Goal: Task Accomplishment & Management: Manage account settings

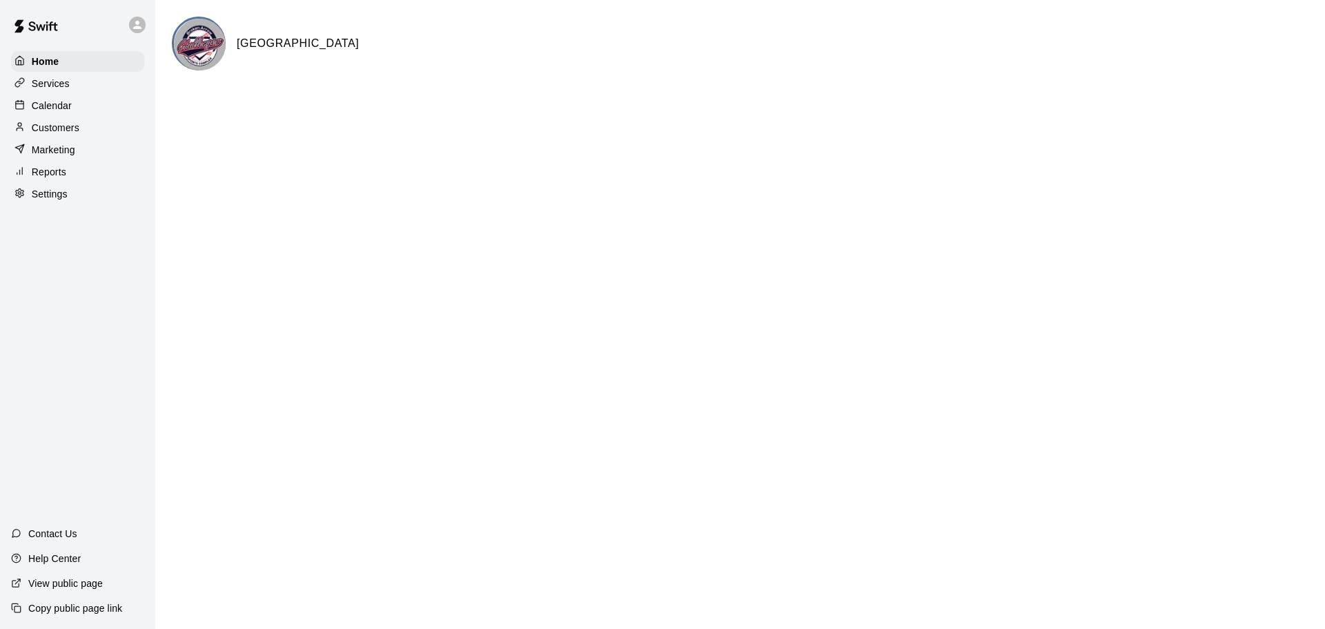
click at [54, 106] on p "Calendar" at bounding box center [52, 106] width 40 height 14
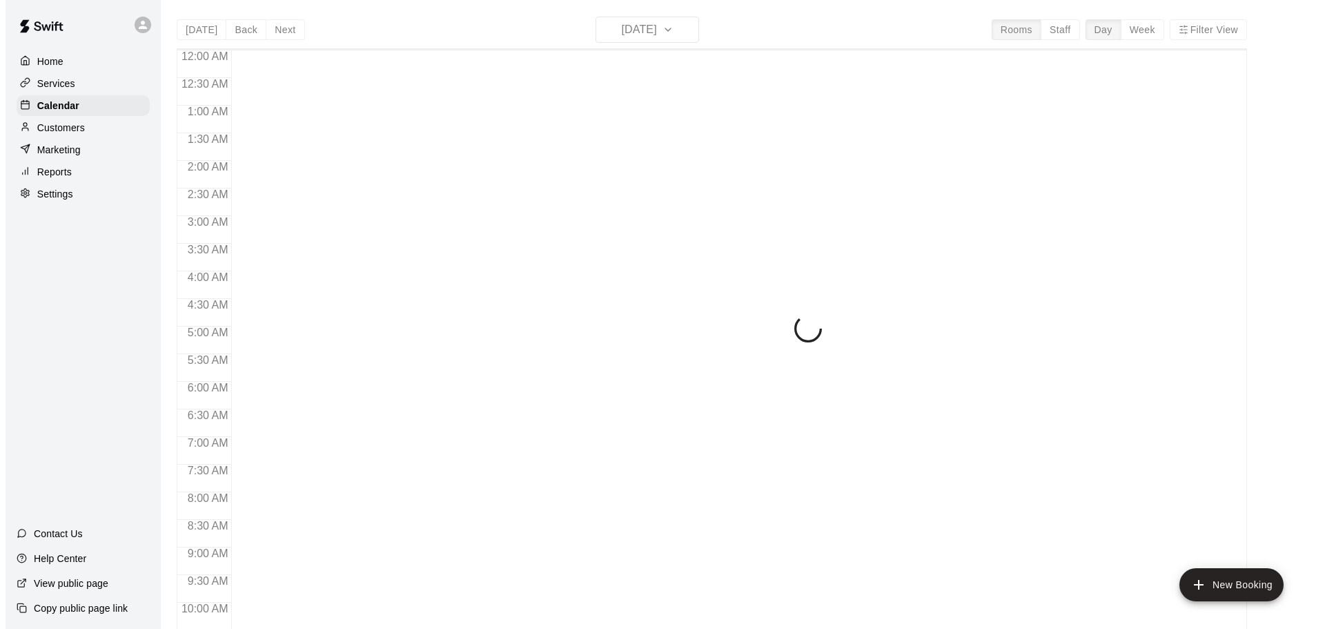
scroll to position [593, 0]
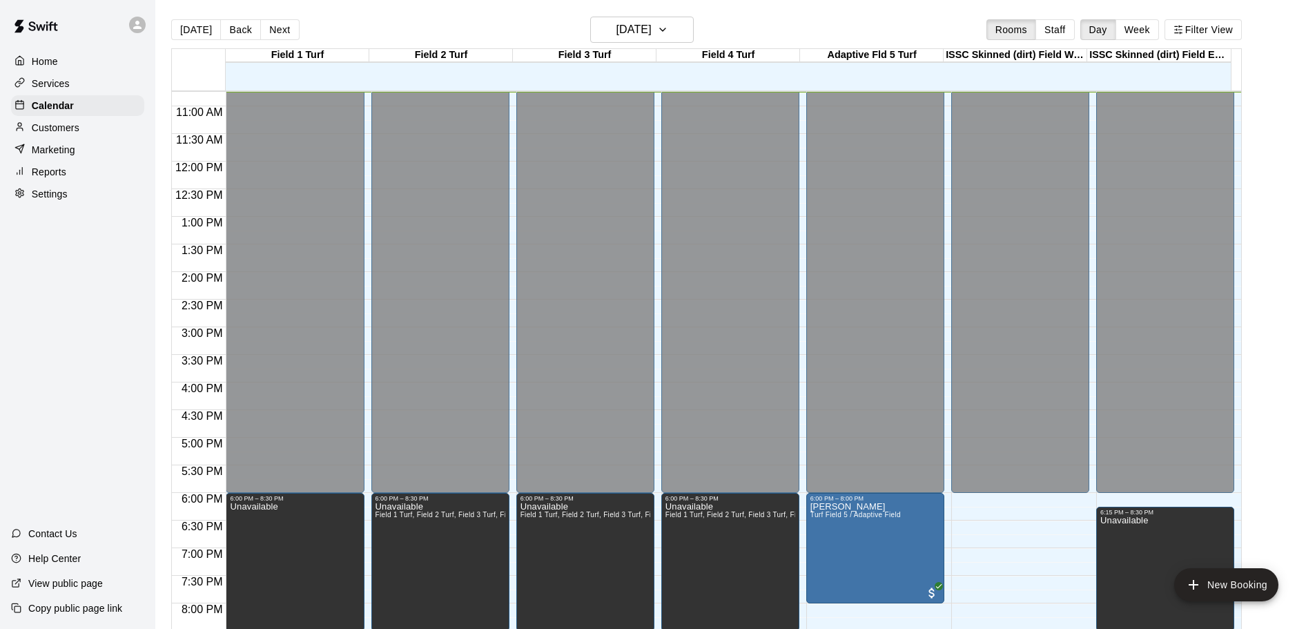
click at [1006, 509] on div "12:00 AM – 6:00 PM Closed 8:30 PM – 11:59 PM Closed" at bounding box center [1020, 161] width 138 height 1325
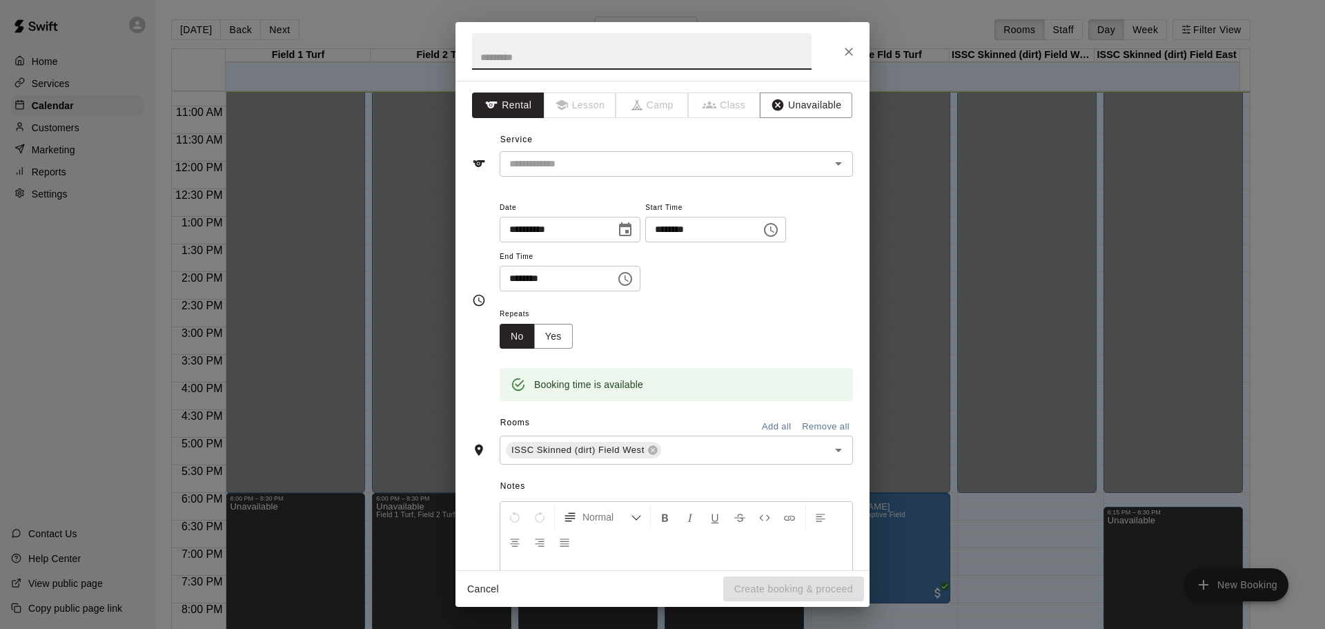
click at [632, 277] on icon "Choose time, selected time is 6:45 PM" at bounding box center [625, 279] width 14 height 14
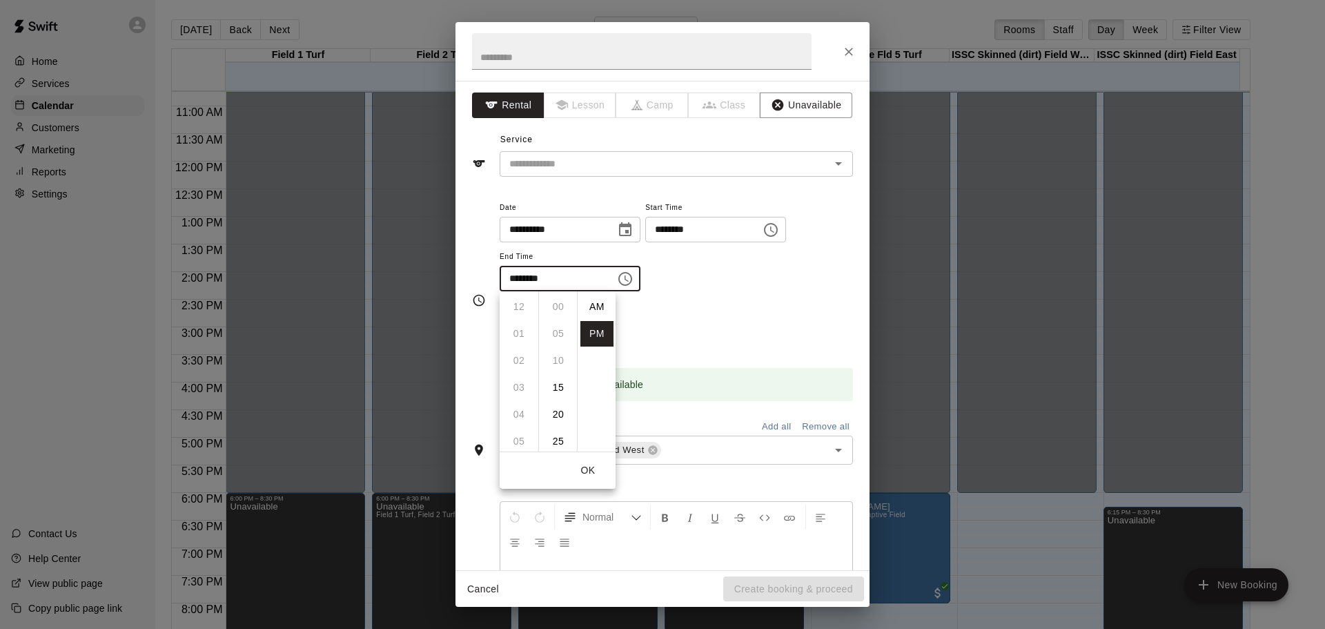
scroll to position [25, 0]
click at [518, 357] on li "08" at bounding box center [518, 361] width 33 height 26
type input "********"
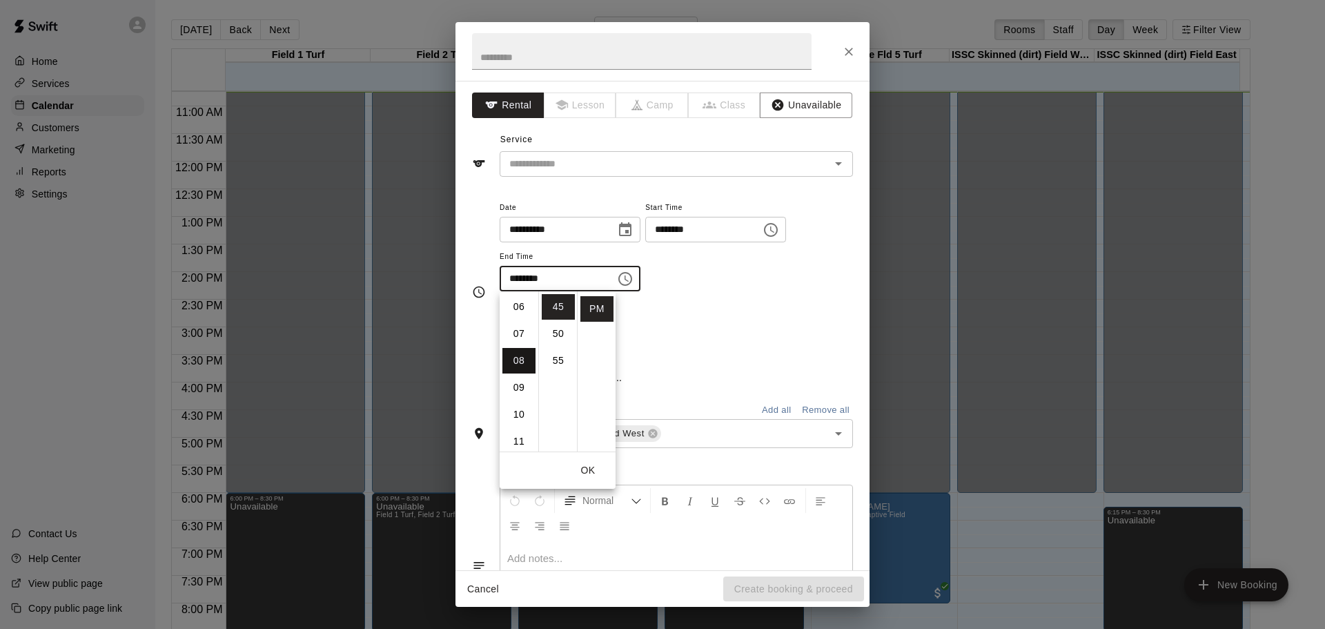
scroll to position [215, 0]
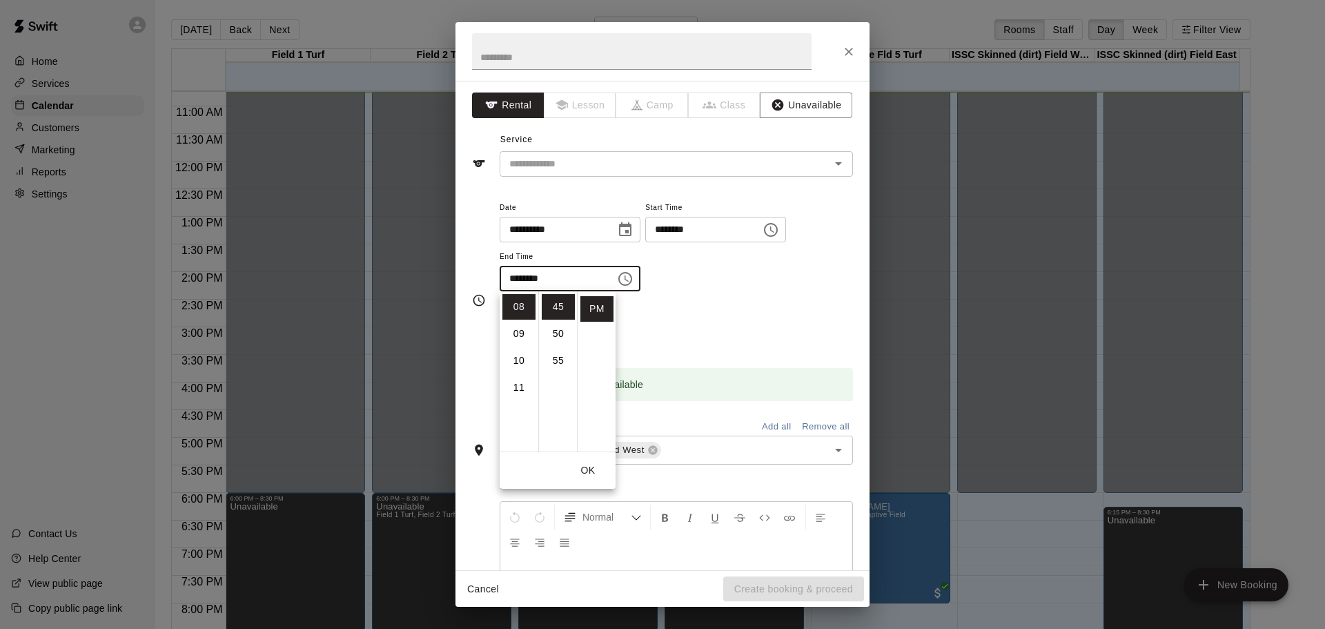
click at [779, 230] on icon "Choose time, selected time is 6:15 PM" at bounding box center [771, 230] width 17 height 17
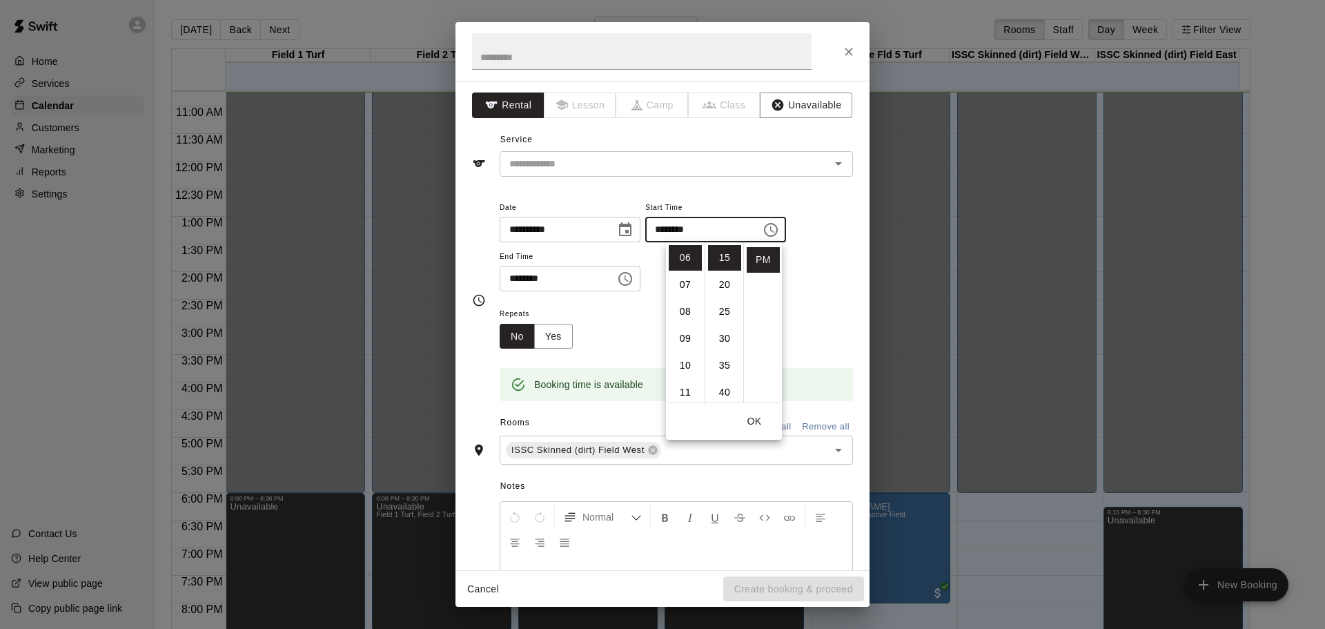
scroll to position [0, 0]
click at [752, 279] on li "PM" at bounding box center [763, 285] width 33 height 26
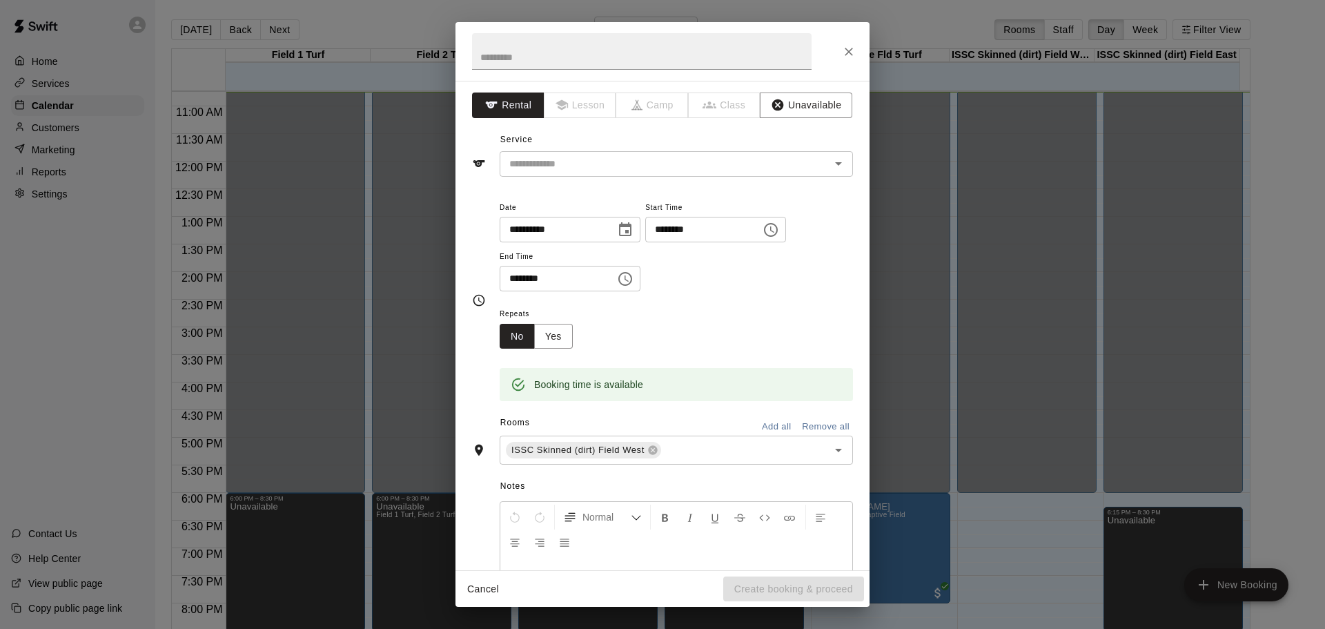
click at [737, 234] on input "********" at bounding box center [698, 230] width 106 height 26
click at [779, 228] on icon "Choose time, selected time is 6:15 PM" at bounding box center [771, 230] width 17 height 17
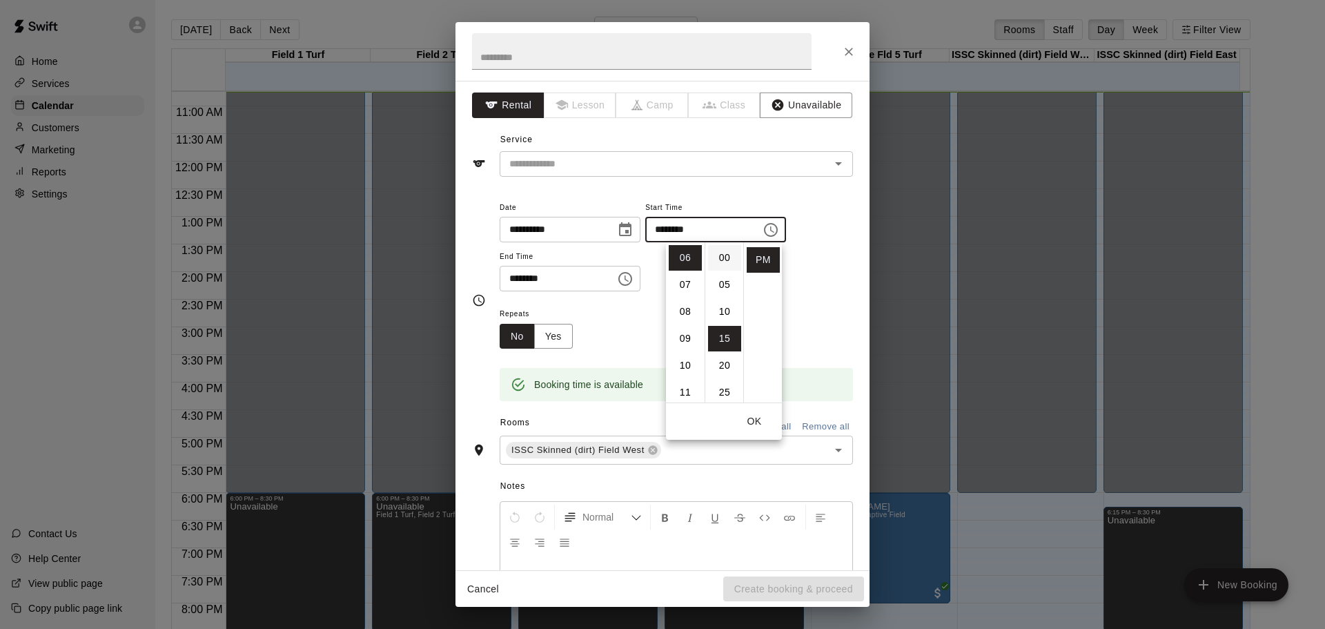
click at [721, 256] on li "00" at bounding box center [724, 258] width 33 height 26
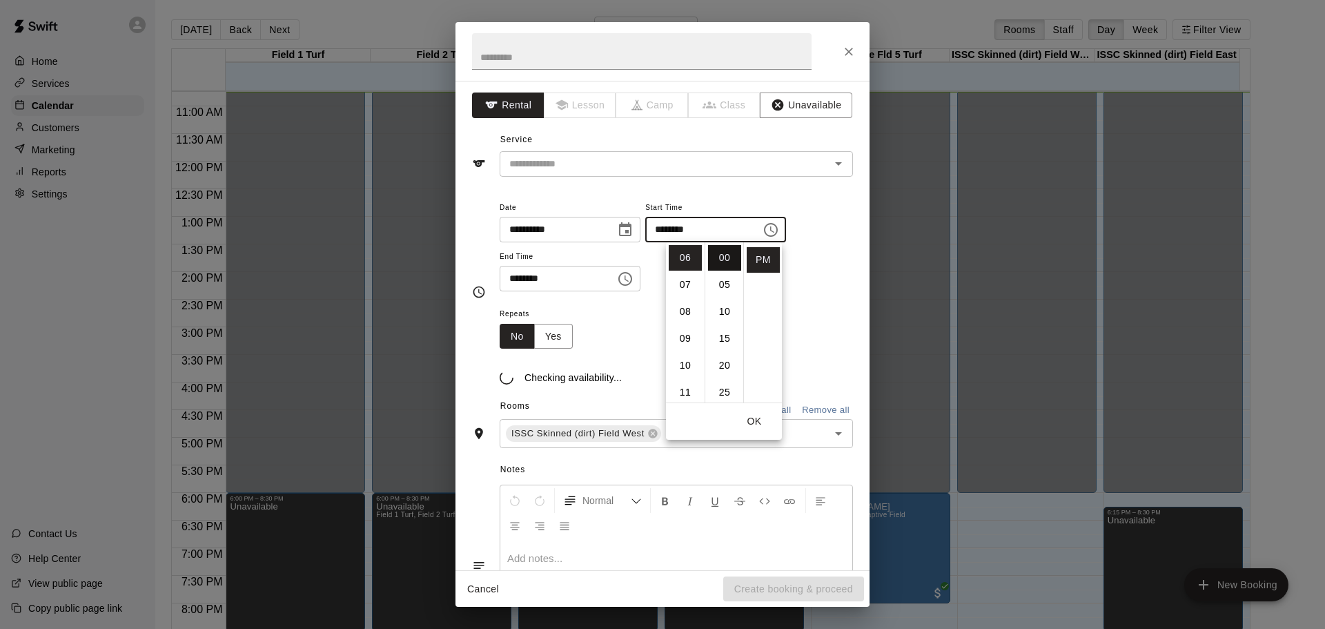
type input "********"
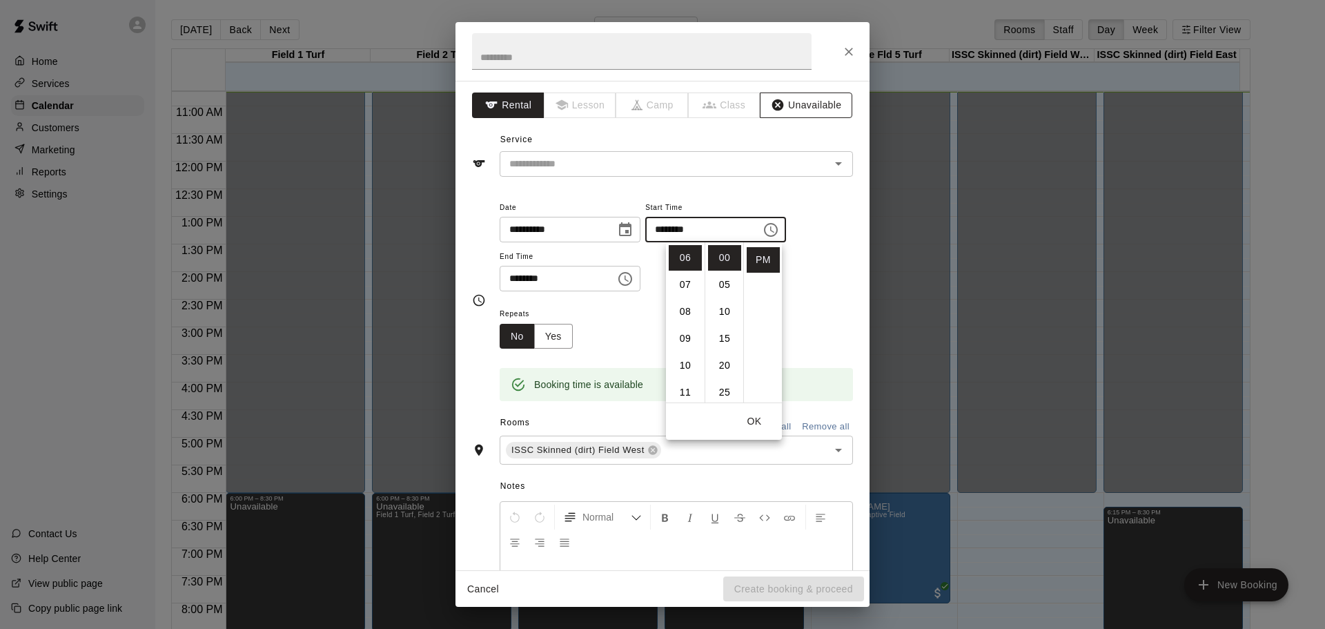
click at [800, 106] on button "Unavailable" at bounding box center [806, 105] width 92 height 26
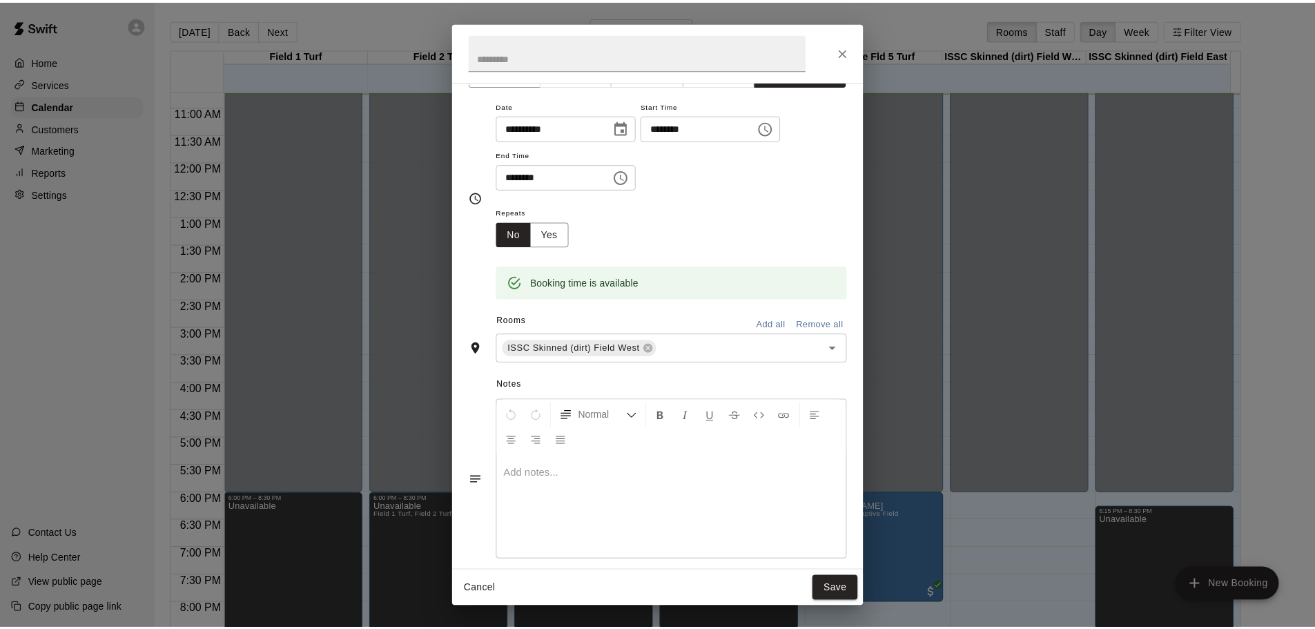
scroll to position [48, 0]
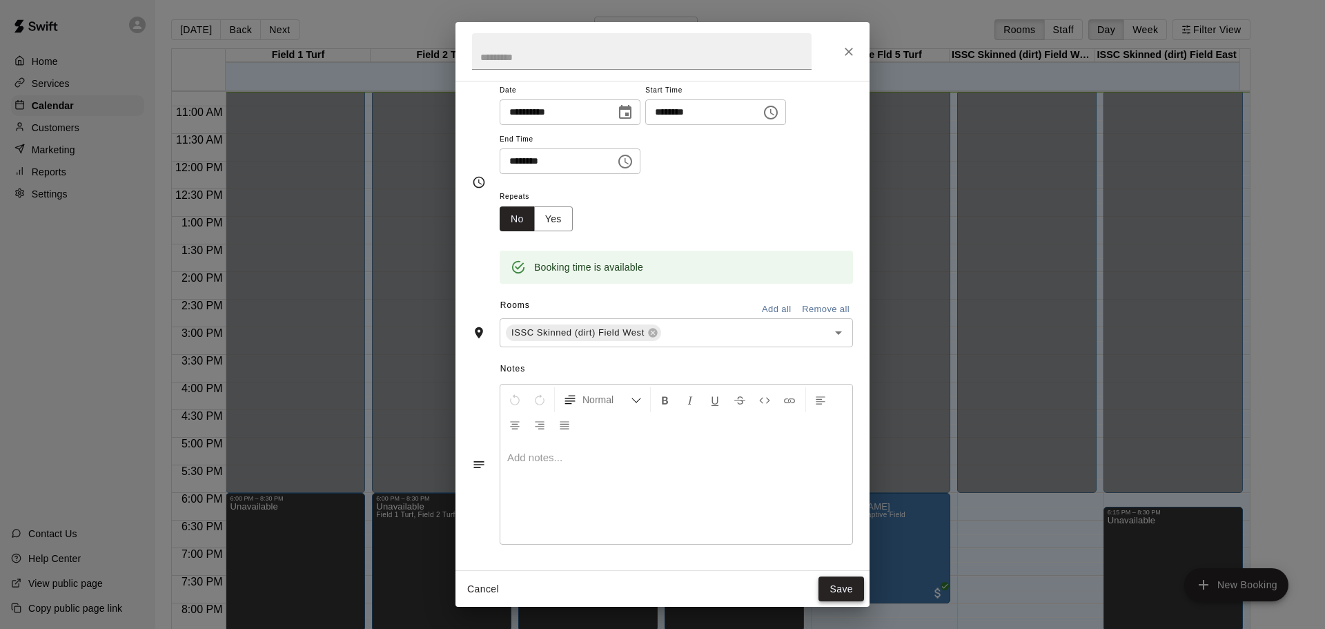
click at [843, 591] on button "Save" at bounding box center [842, 589] width 46 height 26
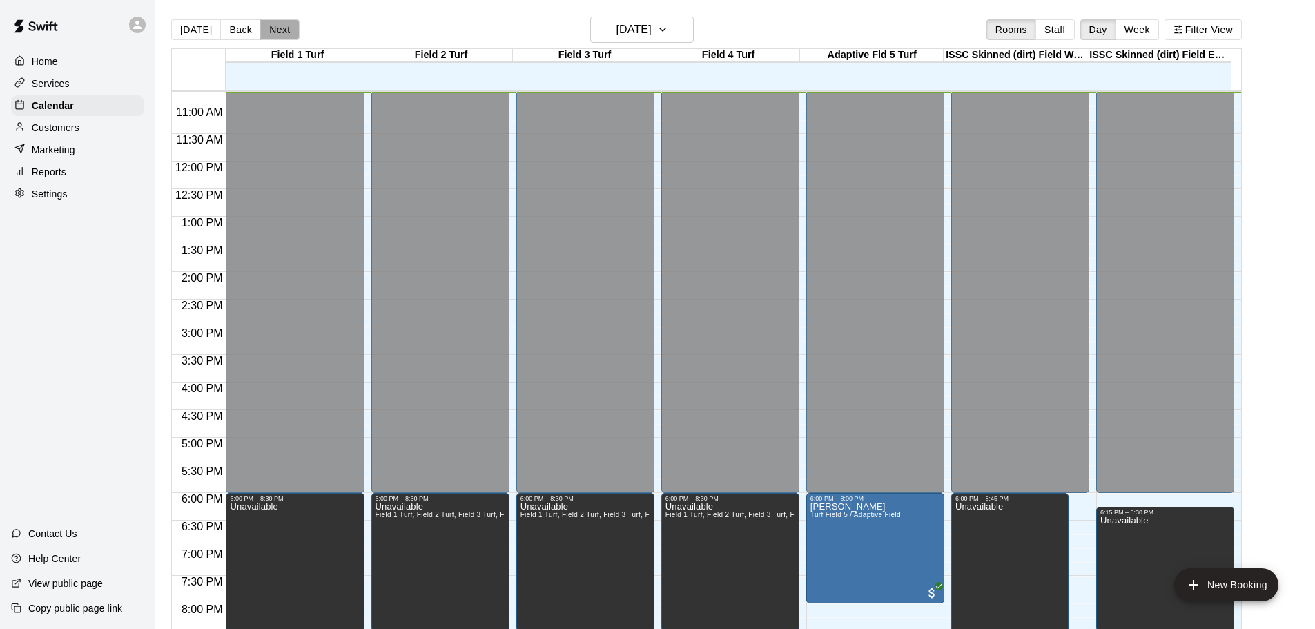
click at [277, 27] on button "Next" at bounding box center [279, 29] width 39 height 21
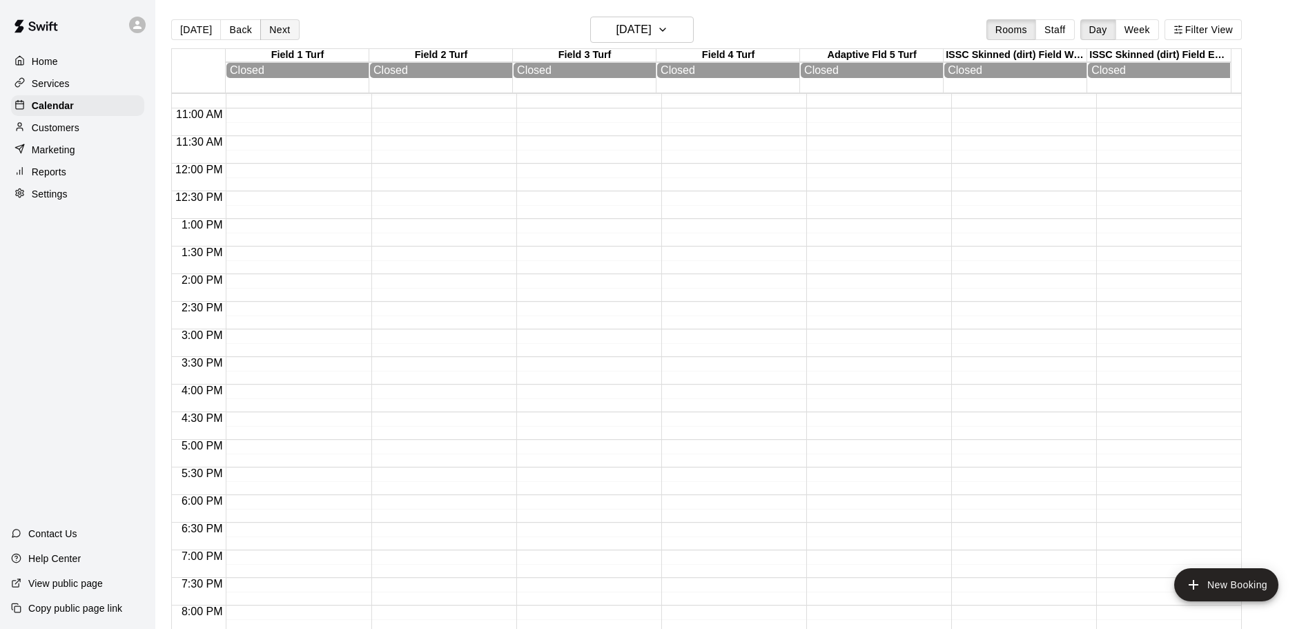
click at [277, 27] on button "Next" at bounding box center [279, 29] width 39 height 21
